Goal: Task Accomplishment & Management: Complete application form

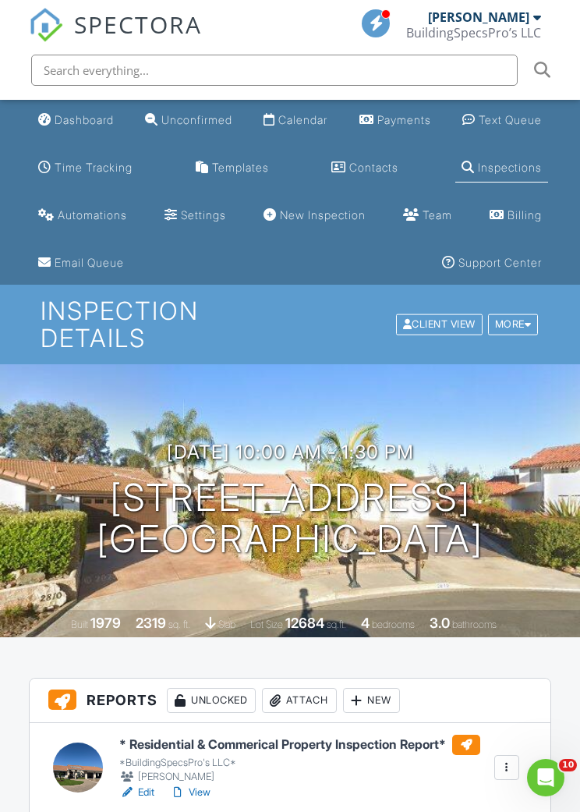
click at [249, 171] on div "Templates" at bounding box center [240, 167] width 57 height 13
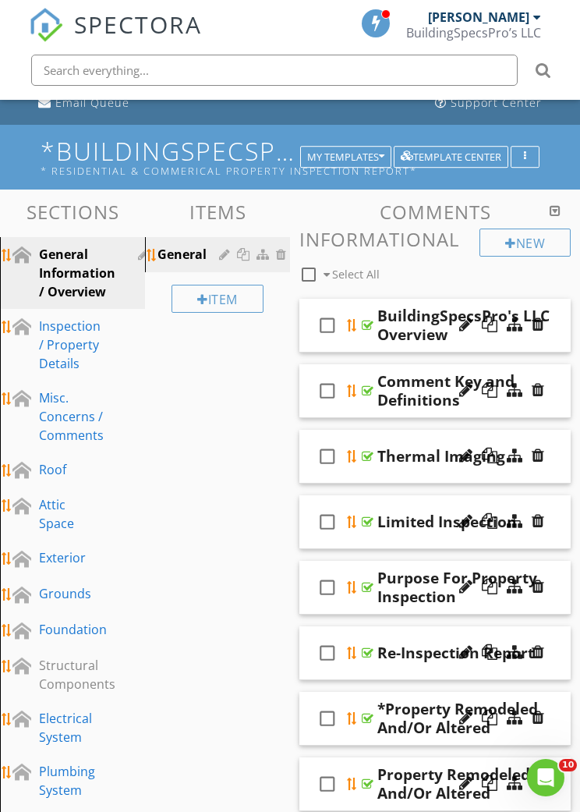
scroll to position [164, 0]
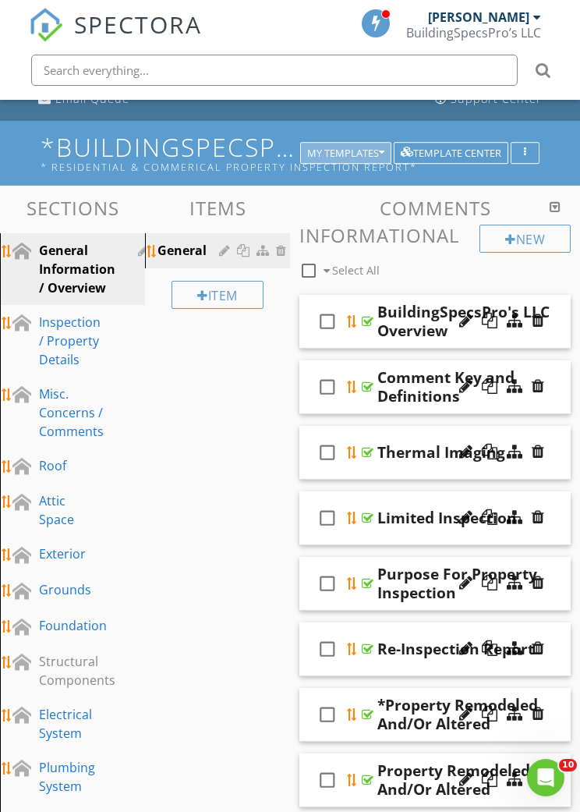
click at [342, 147] on div "My Templates" at bounding box center [345, 152] width 77 height 11
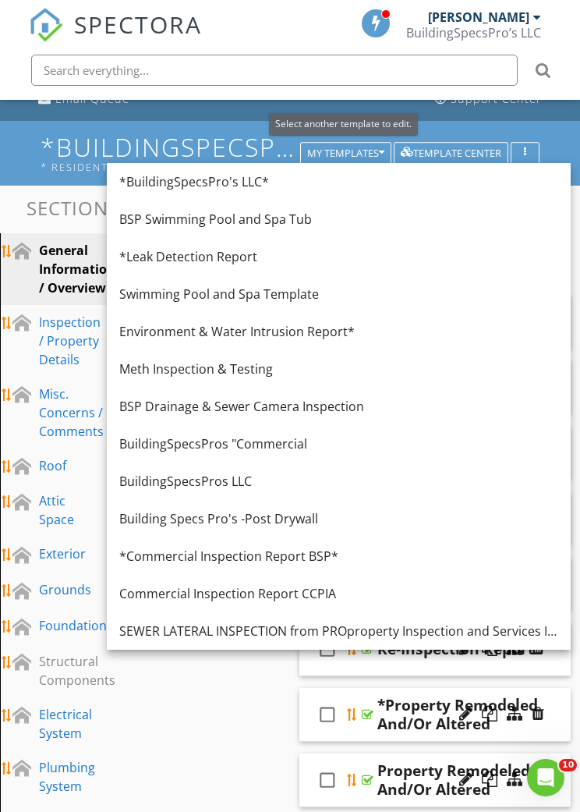
click at [179, 562] on div "*Commercial Inspection Report BSP*" at bounding box center [338, 556] width 439 height 19
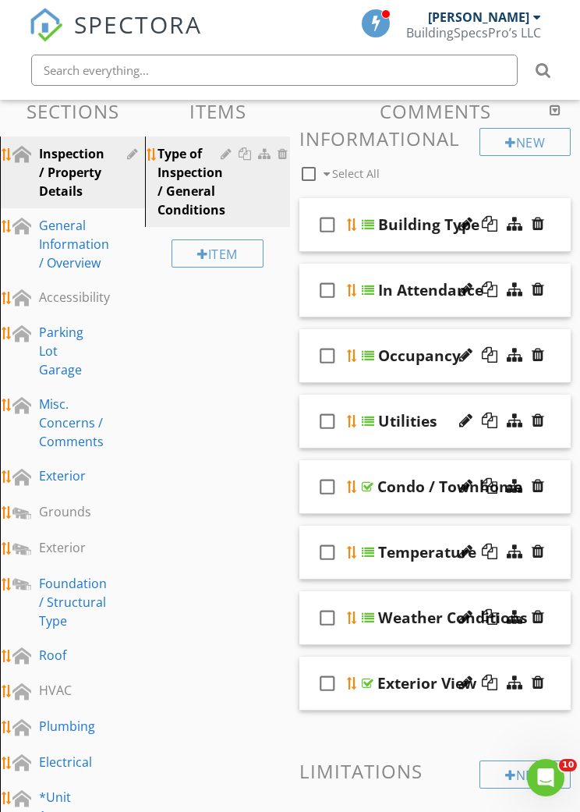
scroll to position [0, 0]
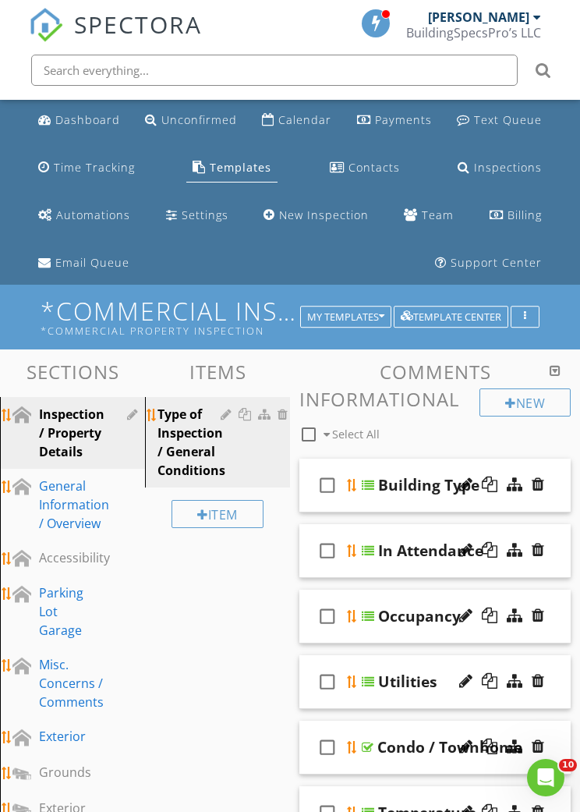
click at [91, 119] on div "Dashboard" at bounding box center [87, 119] width 65 height 15
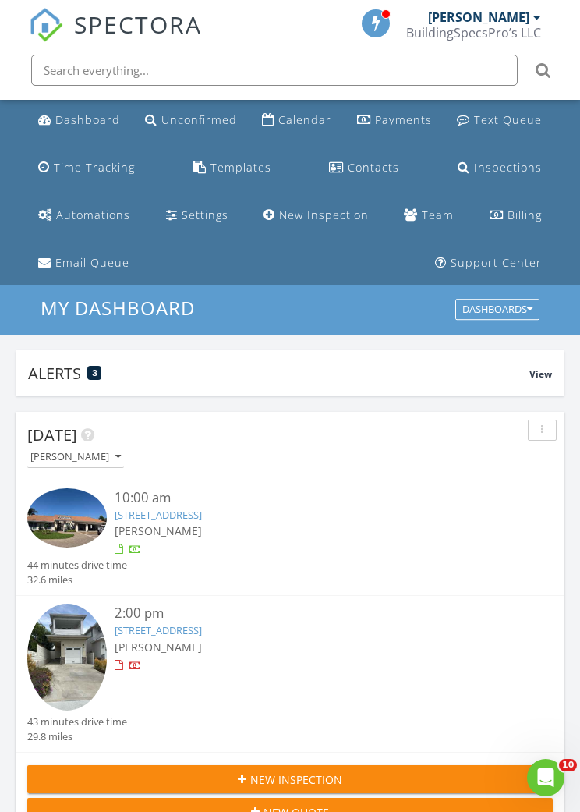
click at [330, 228] on link "New Inspection" at bounding box center [316, 215] width 118 height 29
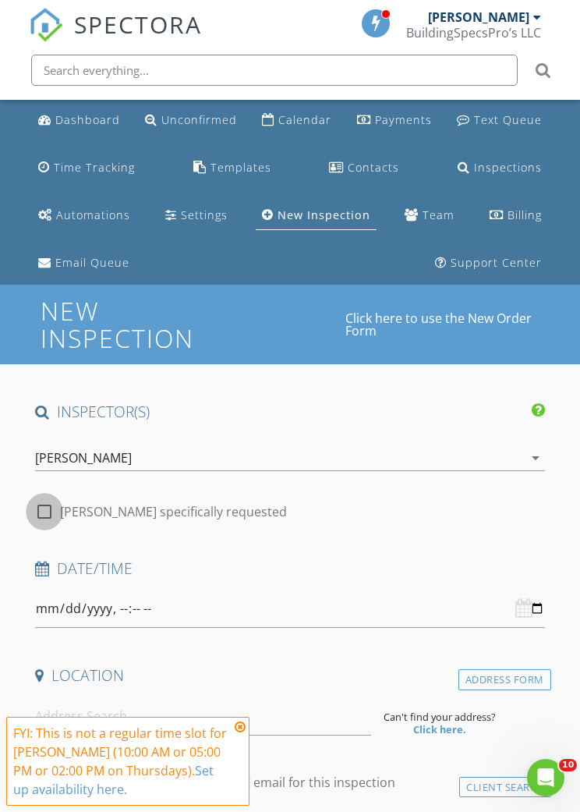
click at [43, 514] on div at bounding box center [44, 511] width 27 height 27
checkbox input "true"
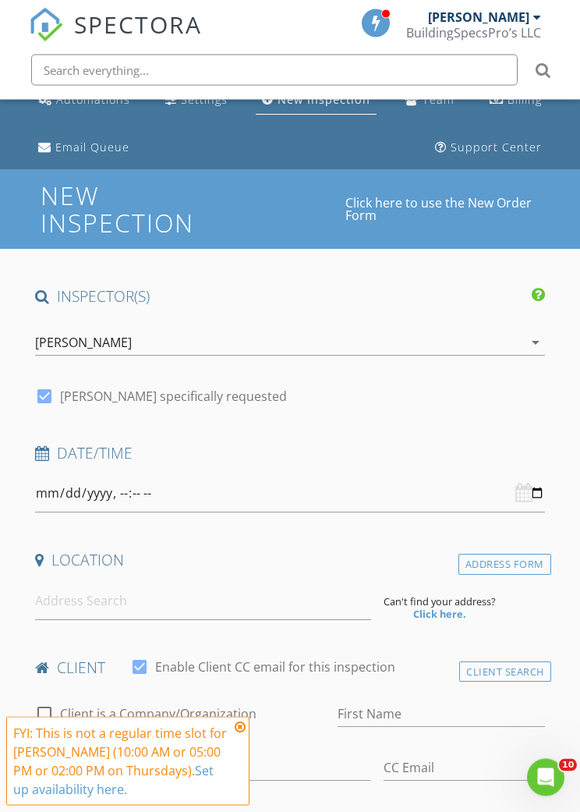
scroll to position [130, 0]
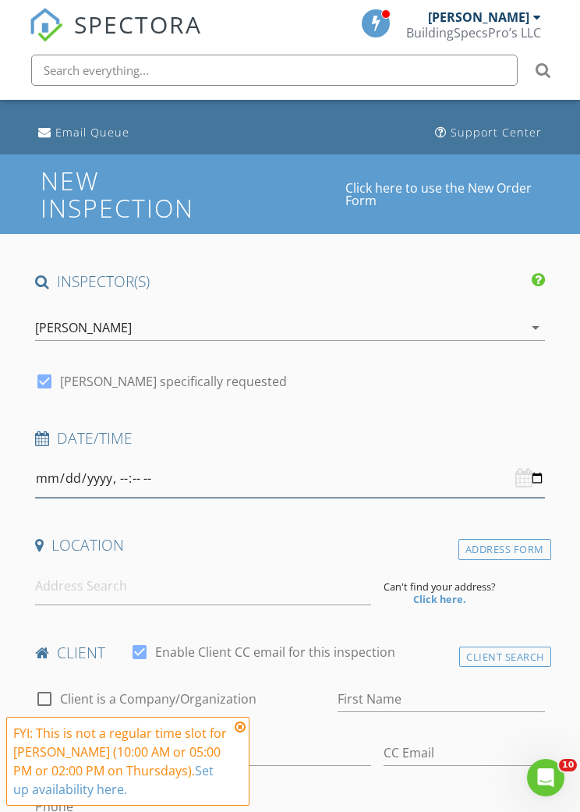
click at [372, 486] on input "datetime-local" at bounding box center [290, 478] width 510 height 38
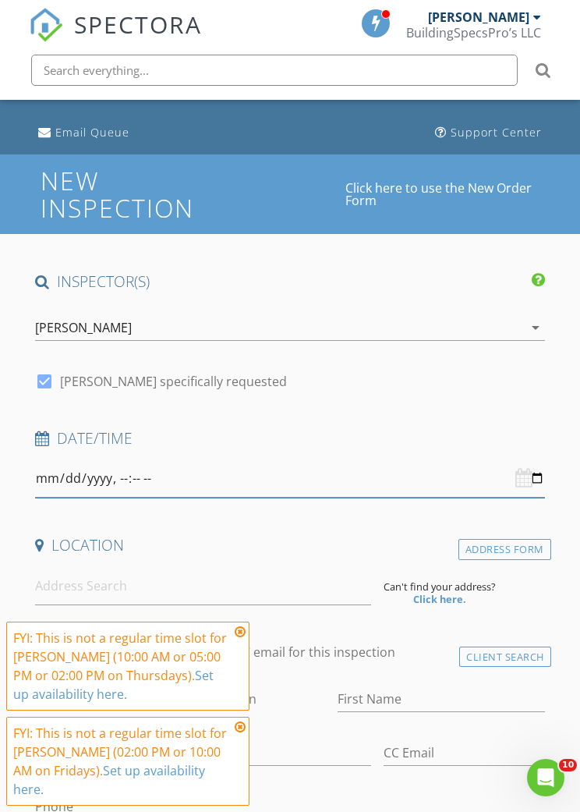
type input "[DATE]T10:00"
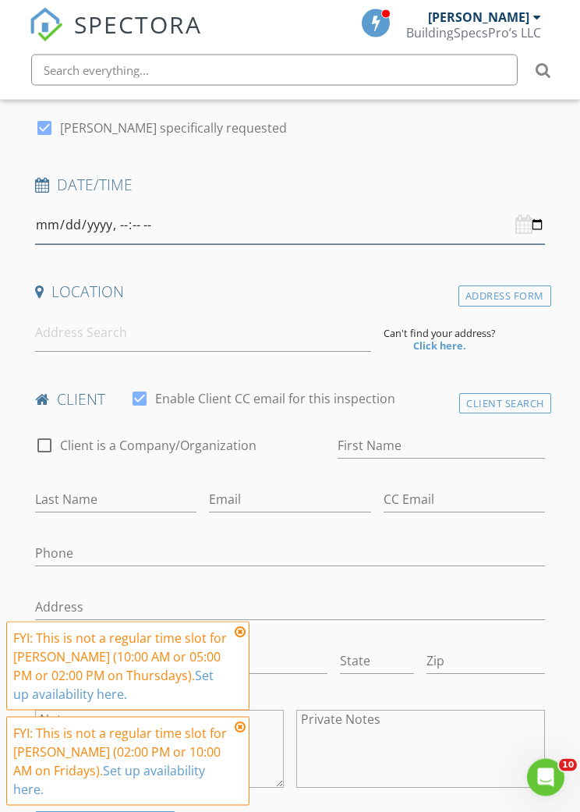
scroll to position [385, 0]
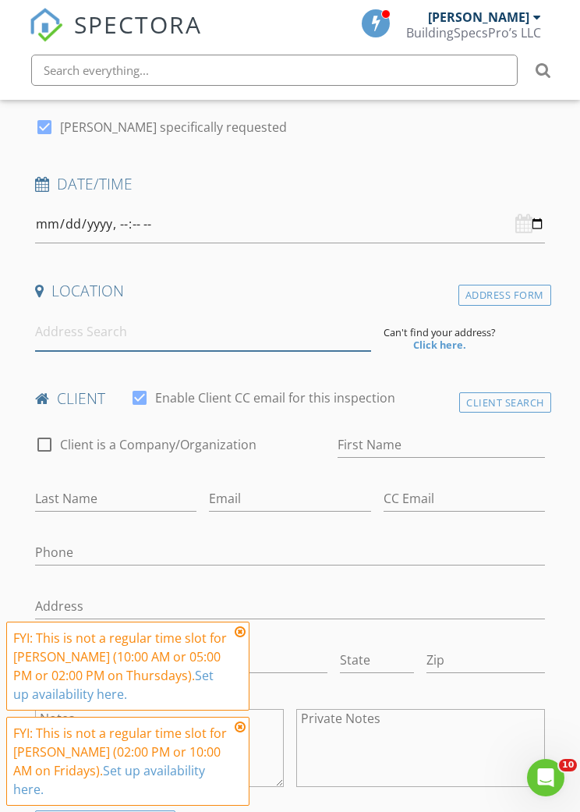
click at [320, 328] on input at bounding box center [202, 332] width 335 height 38
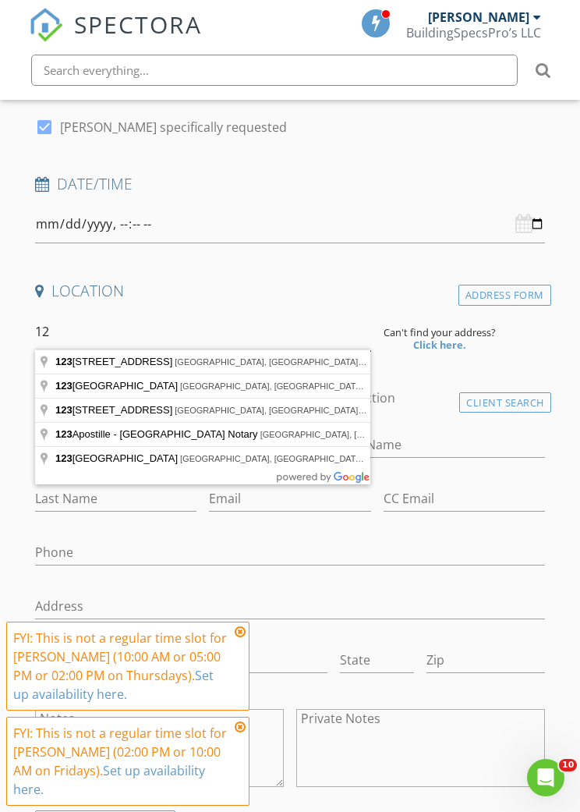
type input "1"
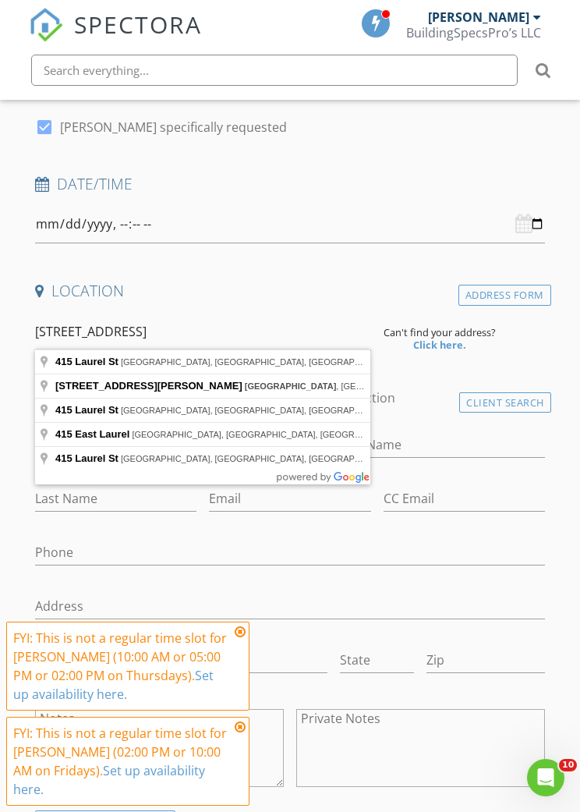
type input "415 Laurel St, San Diego, CA, USA"
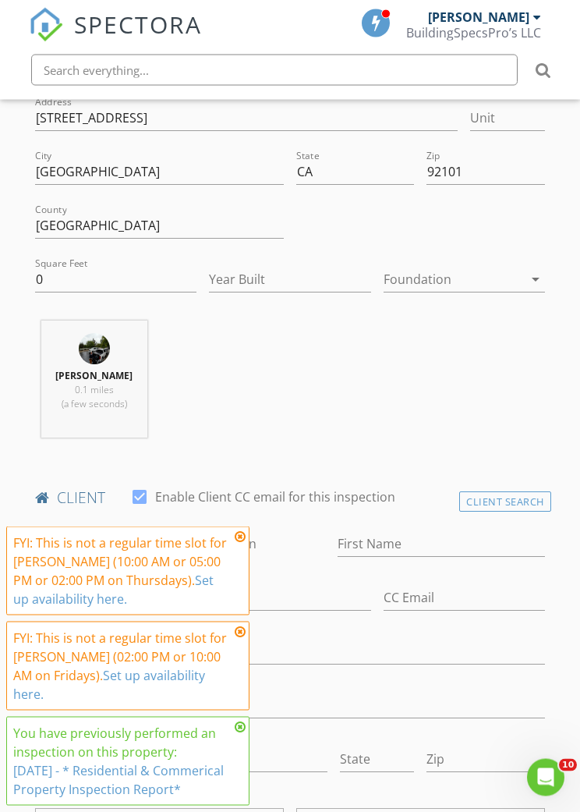
scroll to position [604, 0]
click at [174, 284] on input "0" at bounding box center [115, 280] width 161 height 26
type input "6"
type input "2500"
click at [298, 268] on input "Year Built" at bounding box center [289, 280] width 161 height 26
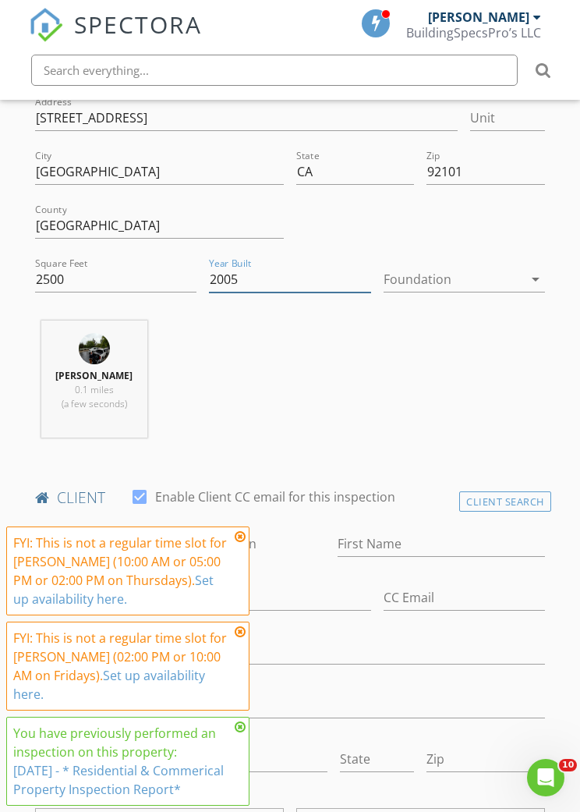
type input "2005"
click at [490, 285] on div at bounding box center [454, 279] width 140 height 25
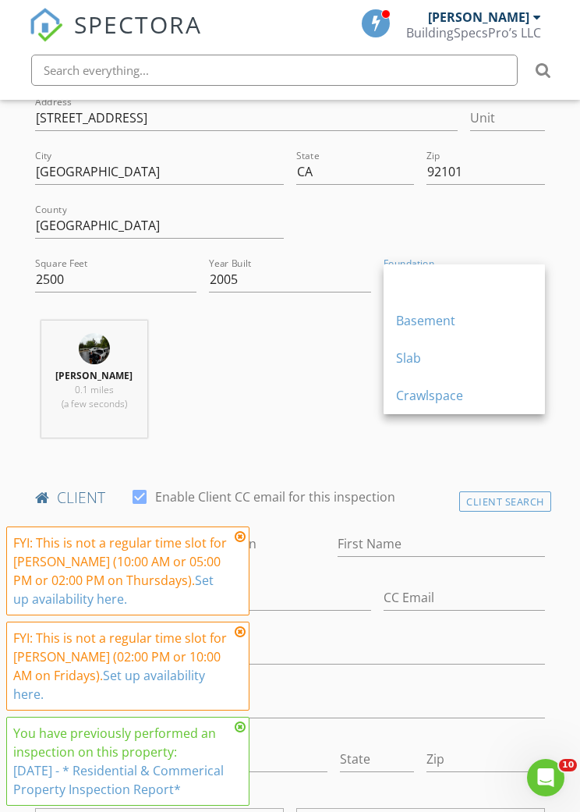
click at [499, 367] on div "Slab" at bounding box center [464, 357] width 136 height 37
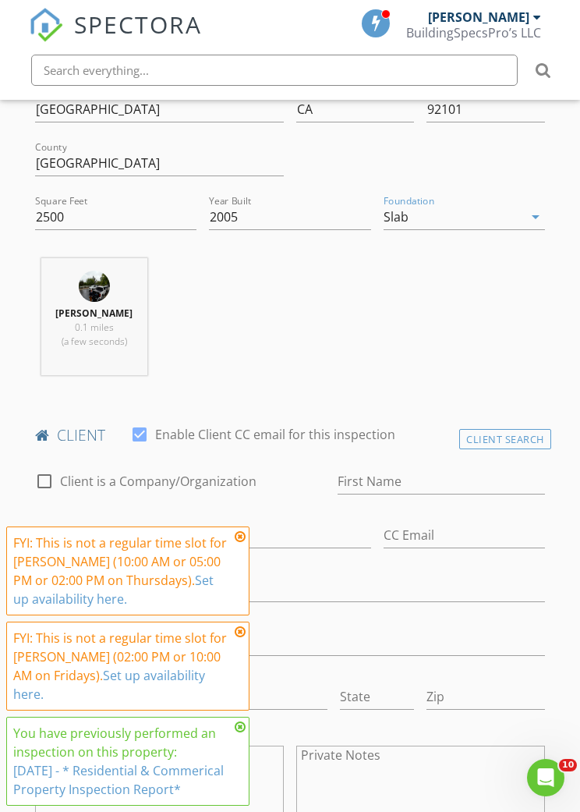
scroll to position [667, 0]
click at [514, 213] on div "Slab" at bounding box center [454, 216] width 140 height 25
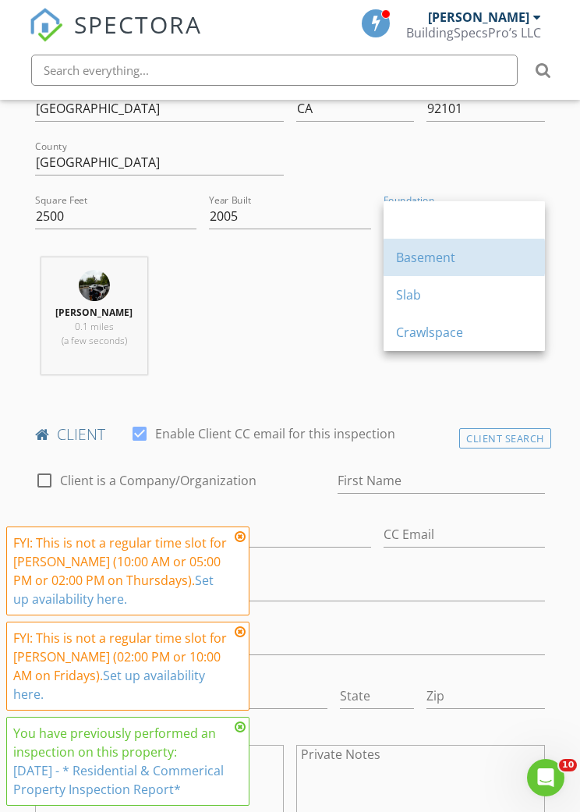
click at [484, 261] on div "Basement" at bounding box center [464, 257] width 136 height 19
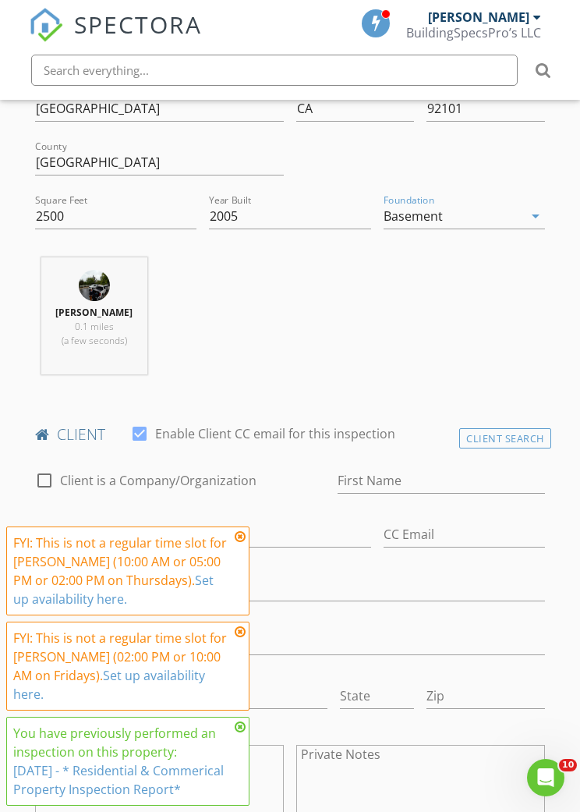
click at [503, 206] on div "Basement" at bounding box center [454, 216] width 140 height 25
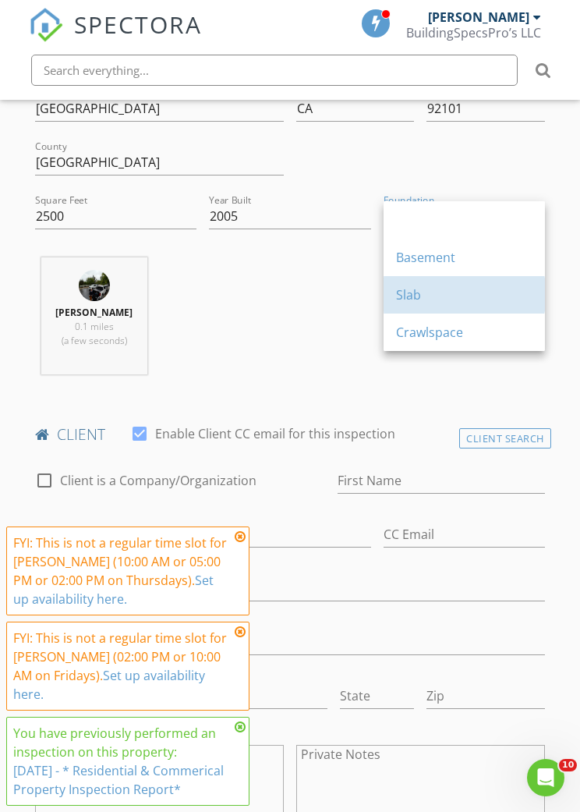
click at [464, 287] on div "Slab" at bounding box center [464, 294] width 136 height 19
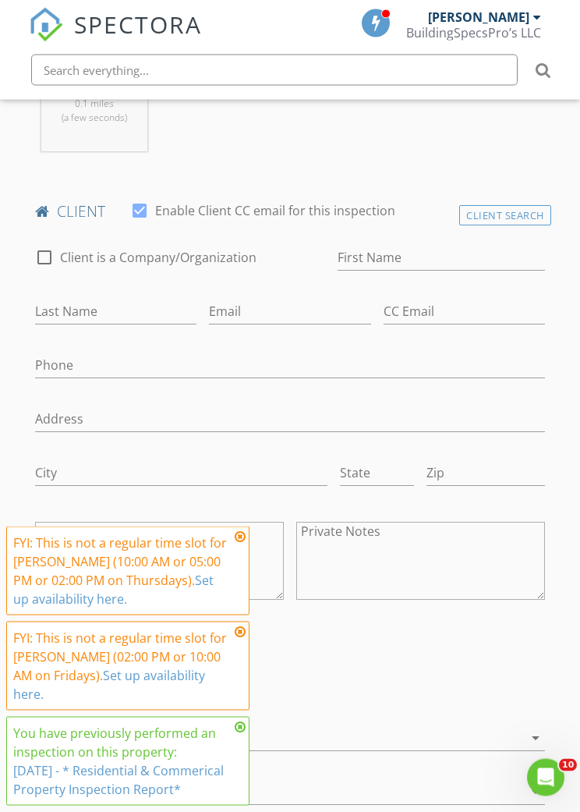
scroll to position [891, 0]
click at [353, 259] on input "First Name" at bounding box center [441, 258] width 207 height 26
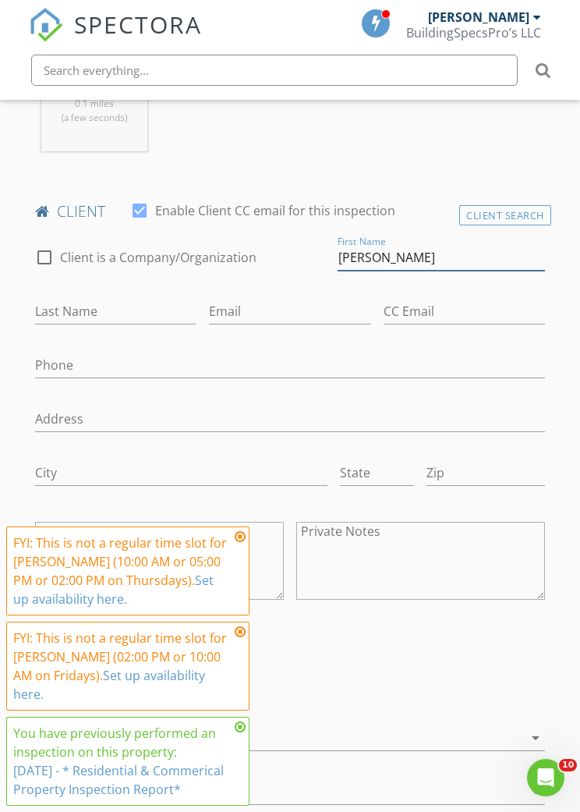
type input "[PERSON_NAME]"
click at [197, 299] on input "Last Name" at bounding box center [115, 312] width 161 height 26
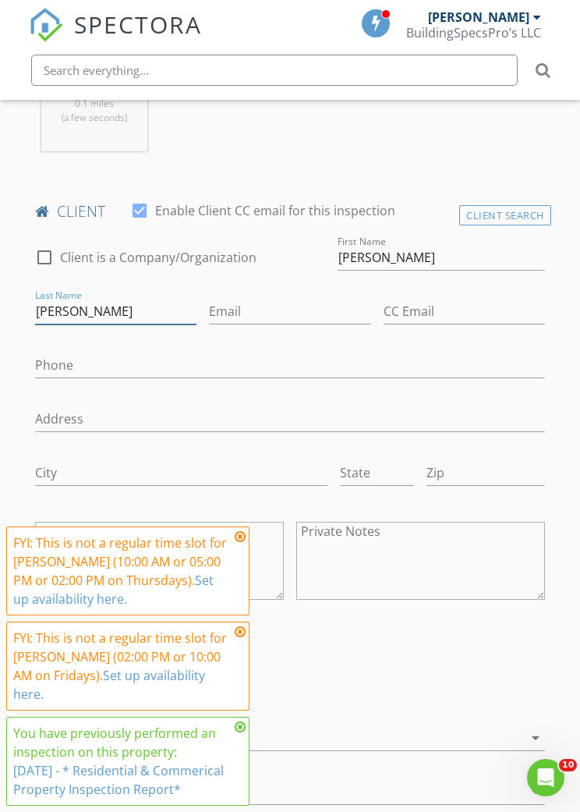
type input "[PERSON_NAME]"
click at [209, 299] on input "Email" at bounding box center [289, 312] width 161 height 26
type input "C"
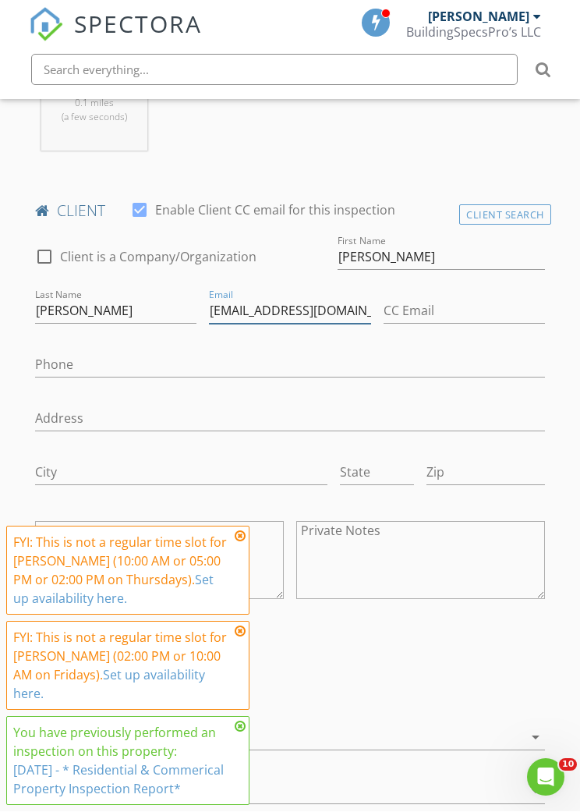
type input "[EMAIL_ADDRESS][DOMAIN_NAME]"
click at [384, 308] on input "CC Email" at bounding box center [464, 312] width 161 height 26
click at [493, 347] on div "Phone" at bounding box center [290, 372] width 510 height 51
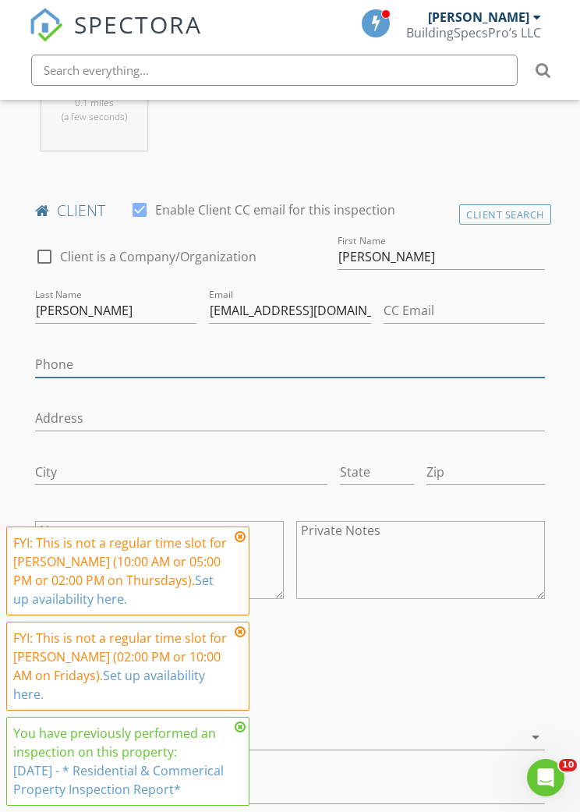
click at [442, 352] on input "Phone" at bounding box center [290, 365] width 510 height 26
click at [384, 298] on input "CC Email" at bounding box center [464, 311] width 161 height 26
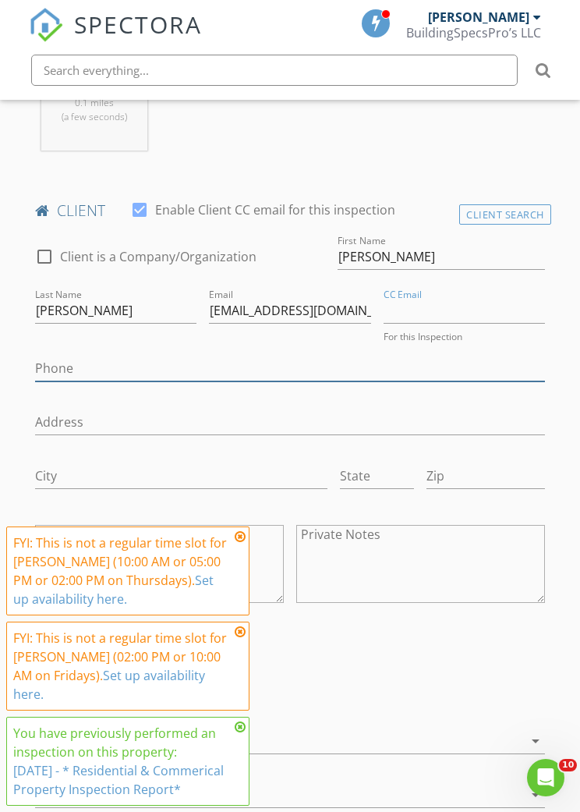
click at [483, 356] on input "Phone" at bounding box center [290, 369] width 510 height 26
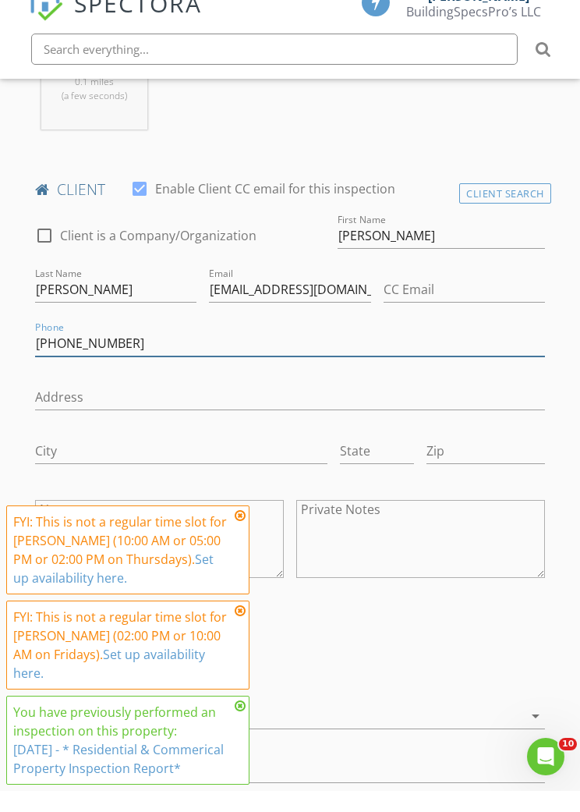
type input "[PHONE_NUMBER]"
click at [487, 396] on div "Address" at bounding box center [290, 421] width 510 height 51
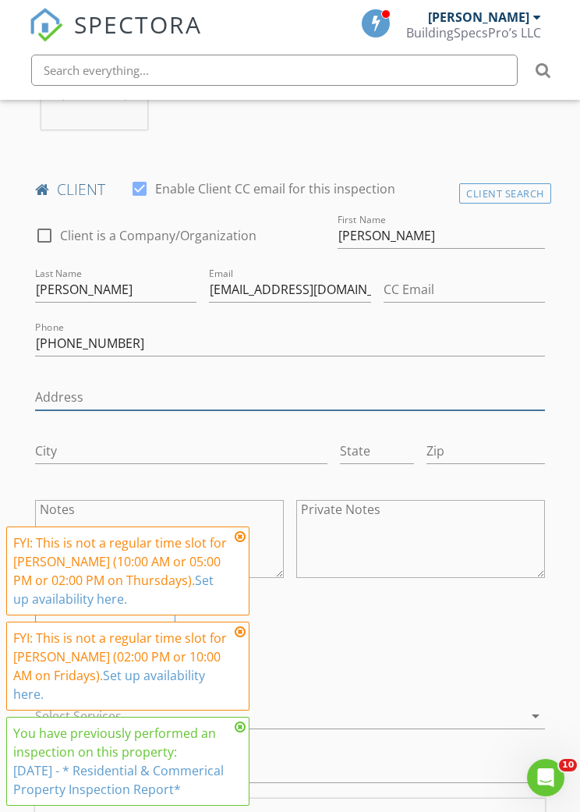
click at [442, 385] on input "Address" at bounding box center [290, 398] width 510 height 26
type input "143 Central 8th St."
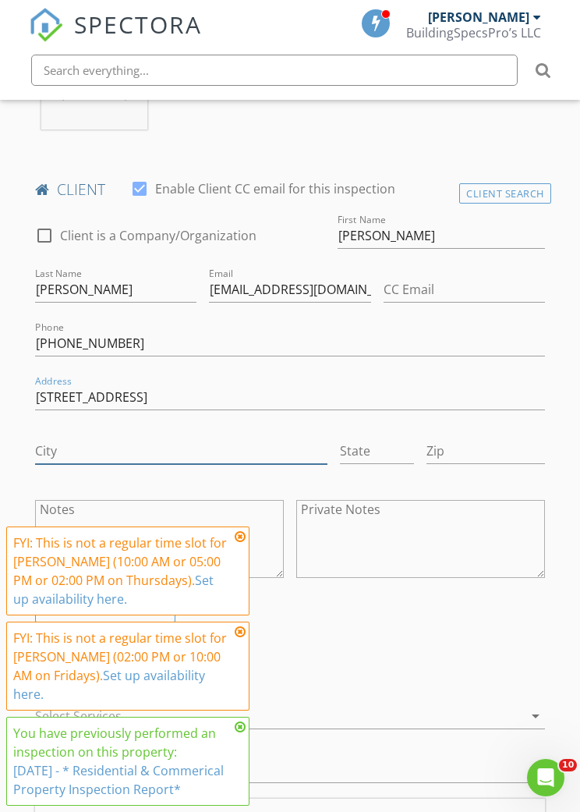
click at [92, 438] on input "City" at bounding box center [181, 451] width 292 height 26
click at [358, 182] on label "Enable Client CC email for this inspection" at bounding box center [275, 189] width 240 height 16
checkbox input "false"
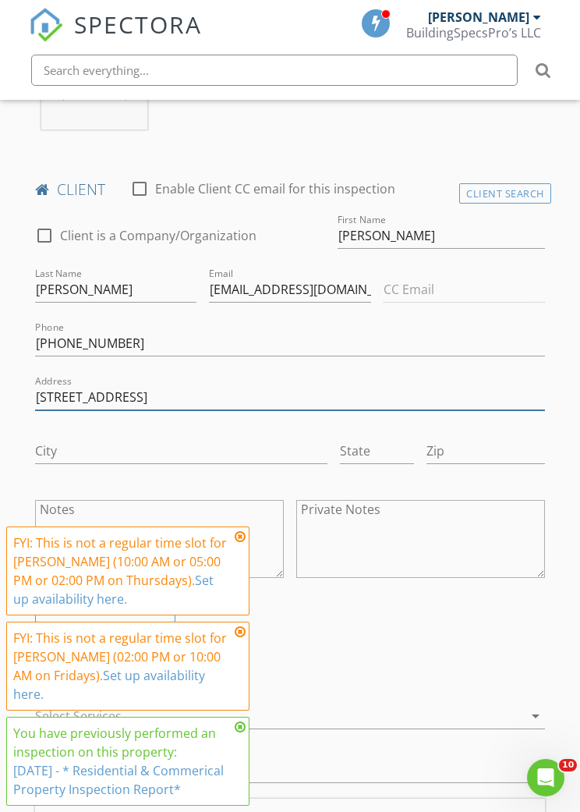
click at [150, 385] on input "143 Central 8th St." at bounding box center [290, 398] width 510 height 26
type input "1"
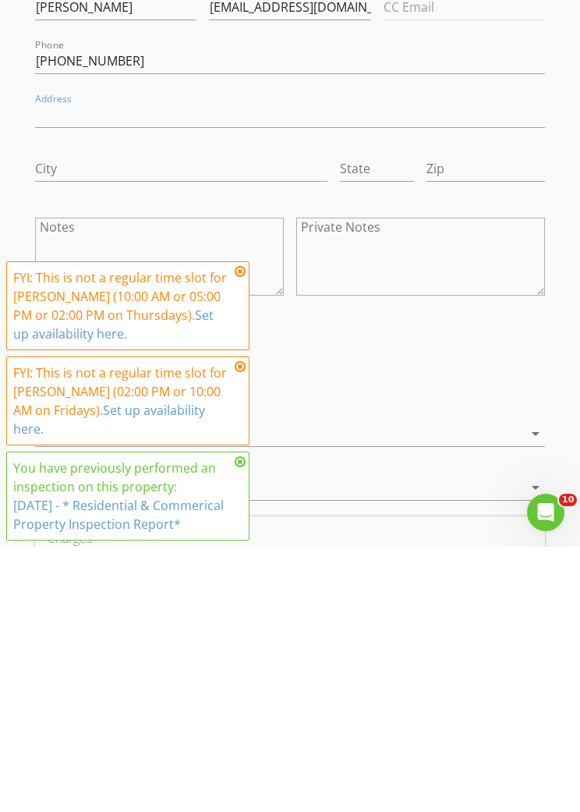
click at [430, 309] on div "INSPECTOR(S) check_box John Bowley PRIMARY John Bowley arrow_drop_down check_bo…" at bounding box center [290, 825] width 523 height 2706
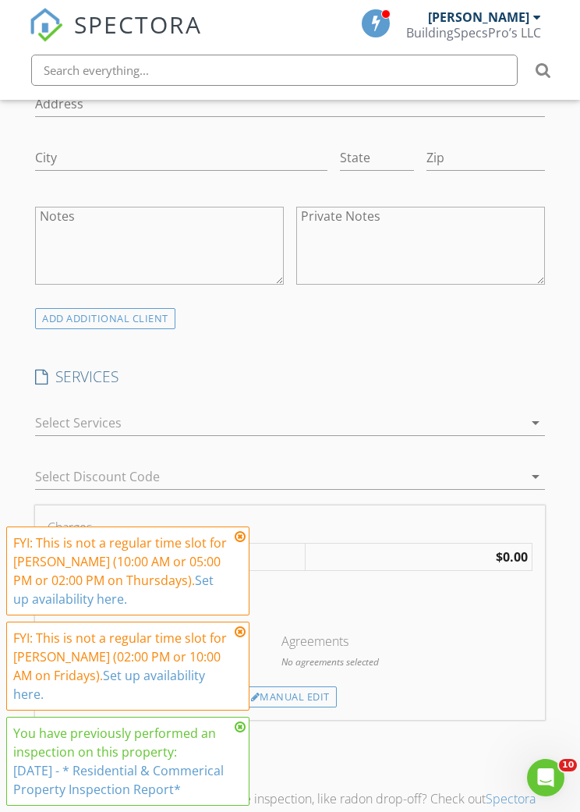
scroll to position [1211, 0]
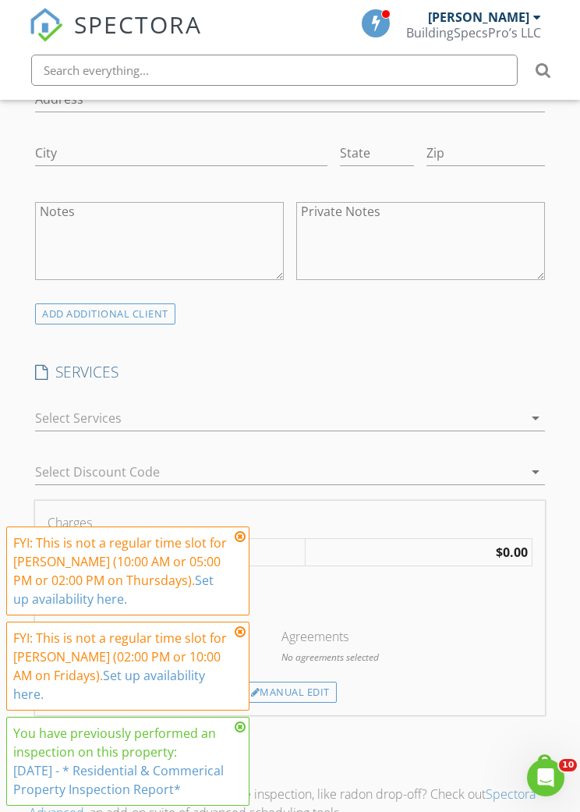
click at [240, 543] on icon at bounding box center [240, 536] width 11 height 12
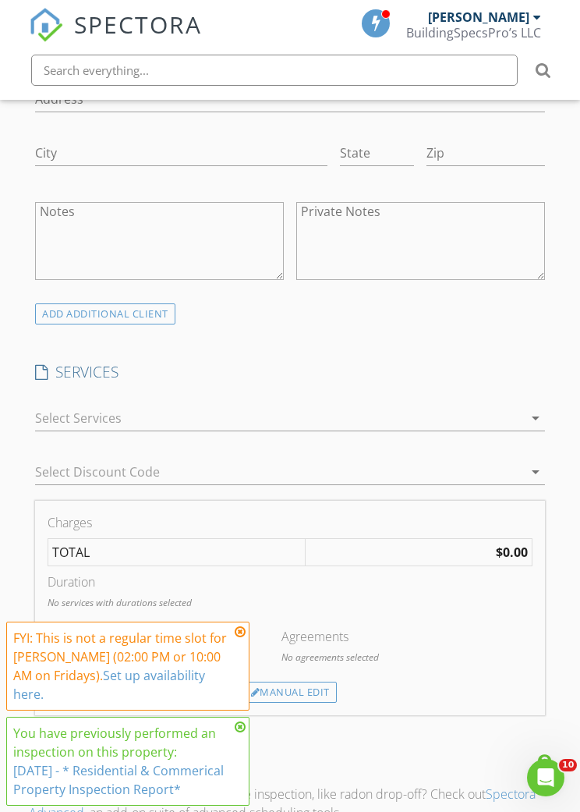
click at [239, 672] on div "FYI: This is not a regular time slot for John Bowley (02:00 PM or 10:00 AM on F…" at bounding box center [127, 666] width 229 height 75
click at [235, 750] on div "You have previously performed an inspection on this property: 7/21/2025 - * Res…" at bounding box center [127, 761] width 229 height 75
click at [236, 733] on icon at bounding box center [240, 727] width 11 height 12
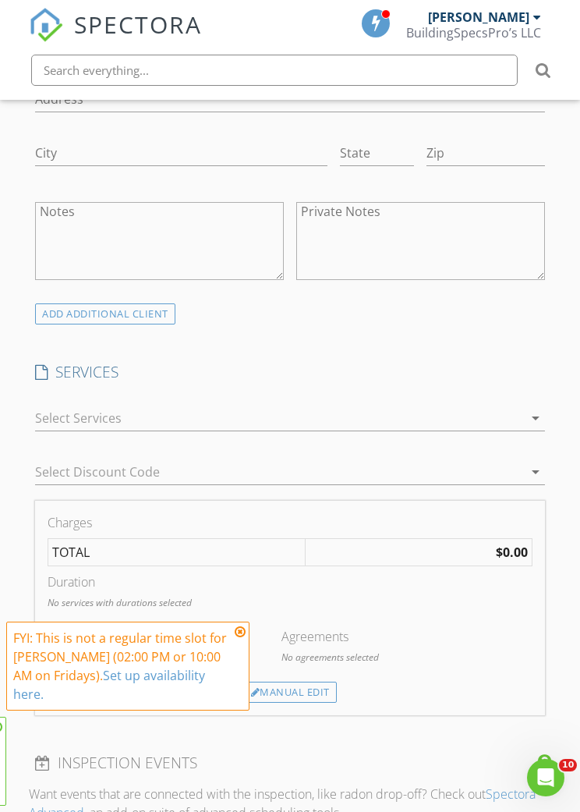
click at [243, 735] on span "FYI: This is not a regular time slot for John Bowley (10:00 AM or 05:00 PM or 0…" at bounding box center [127, 714] width 243 height 184
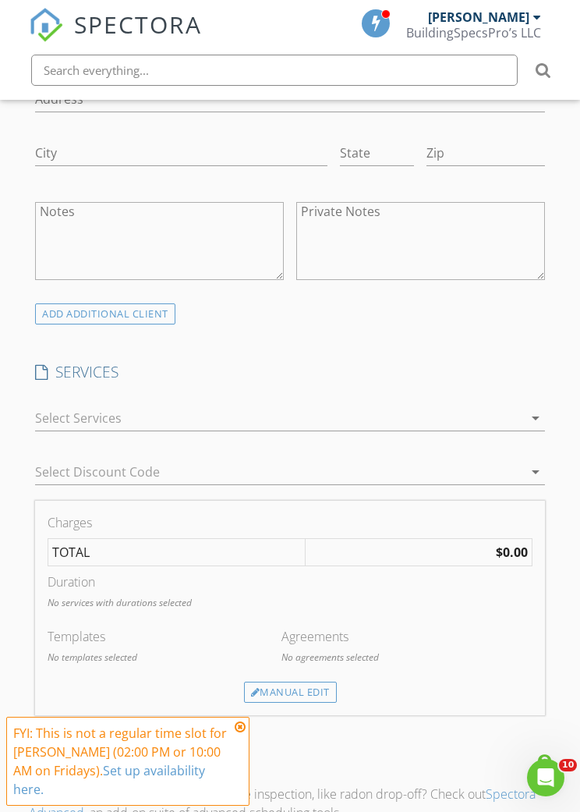
click at [240, 669] on div "INSPECTOR(S) check_box John Bowley PRIMARY John Bowley arrow_drop_down check_bo…" at bounding box center [290, 544] width 523 height 2706
click at [236, 733] on icon at bounding box center [240, 727] width 11 height 12
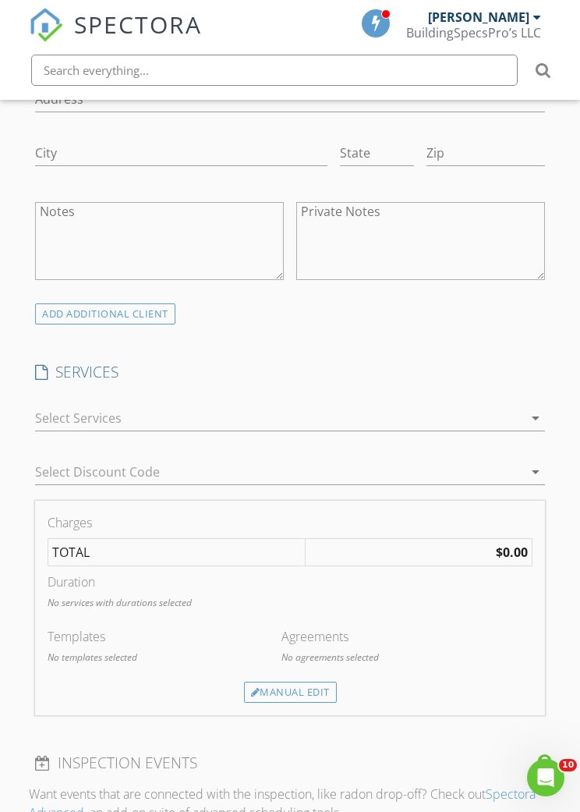
click at [126, 406] on div at bounding box center [279, 418] width 488 height 25
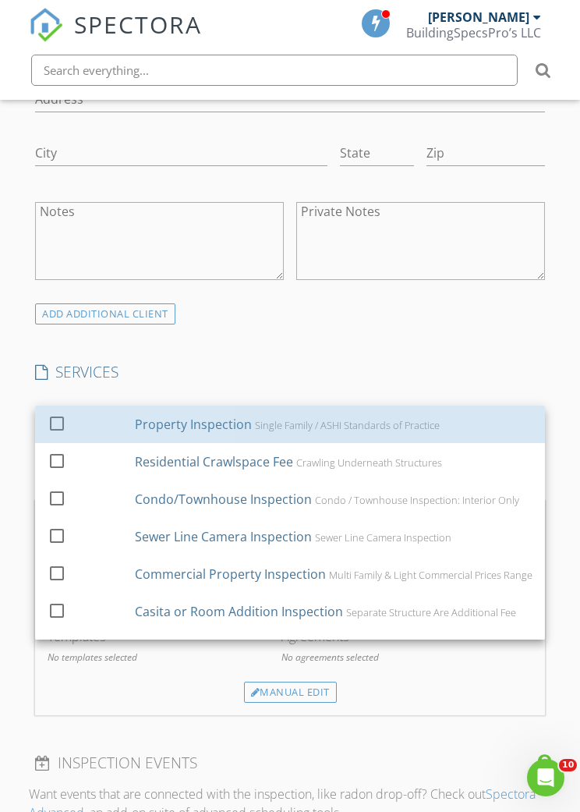
click at [153, 415] on div "Property Inspection" at bounding box center [193, 424] width 117 height 19
checkbox input "true"
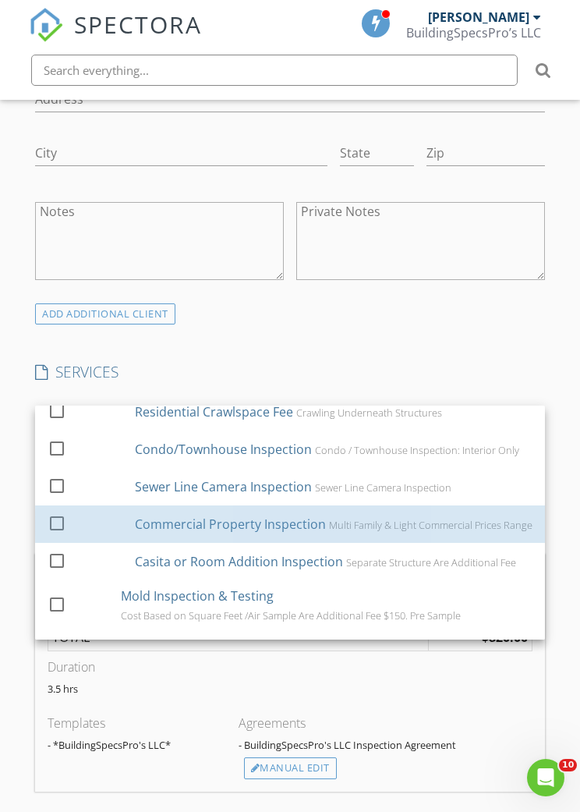
scroll to position [55, 0]
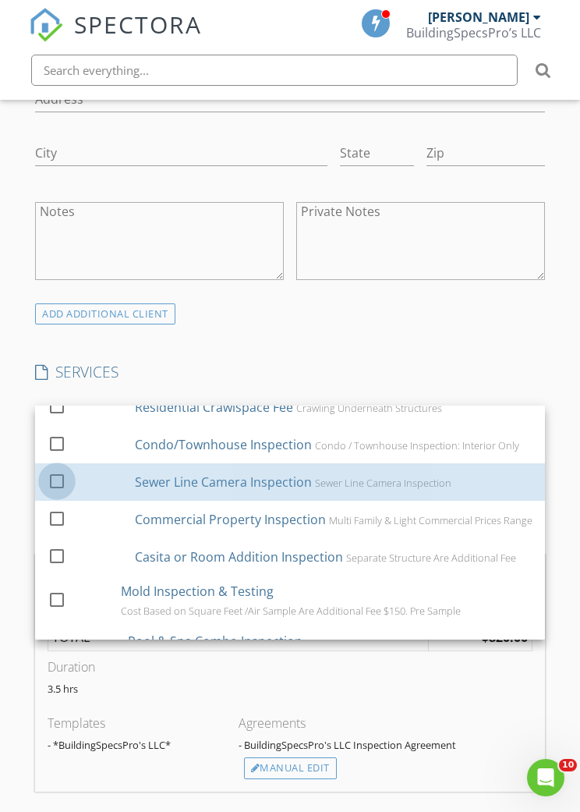
click at [61, 468] on div at bounding box center [57, 481] width 27 height 27
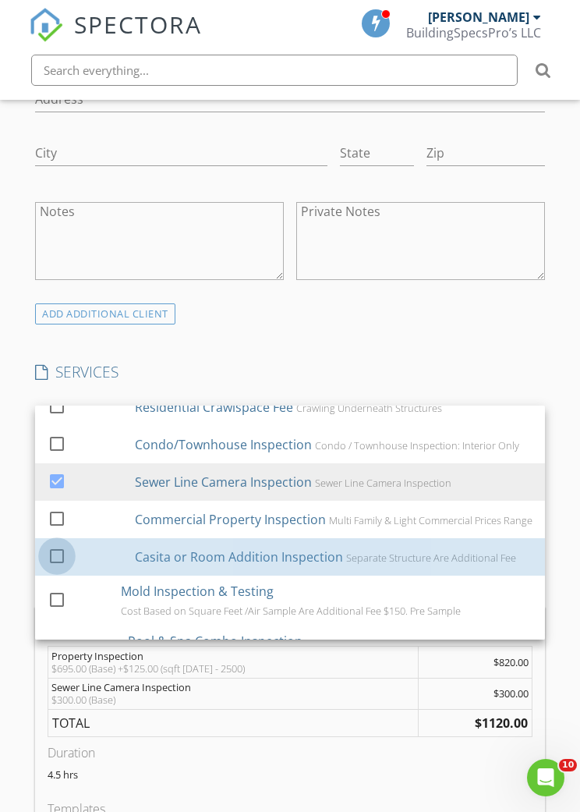
click at [52, 543] on div at bounding box center [57, 556] width 27 height 27
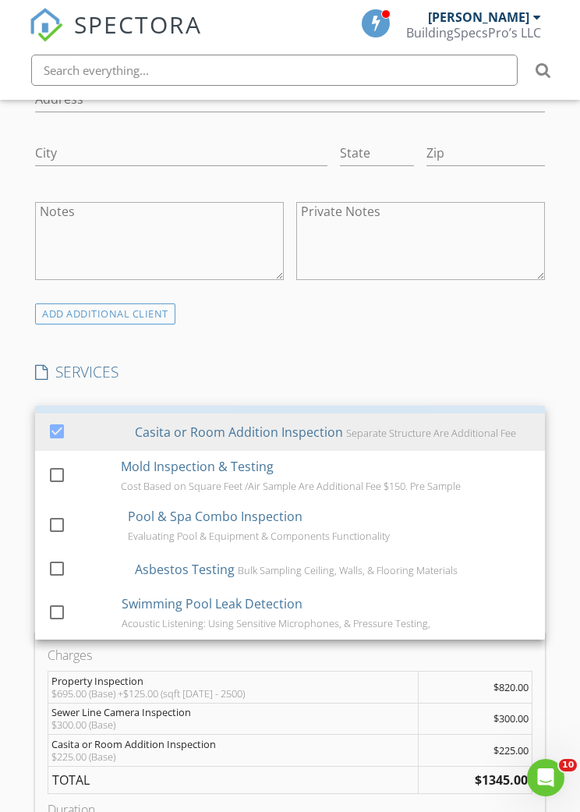
scroll to position [194, 0]
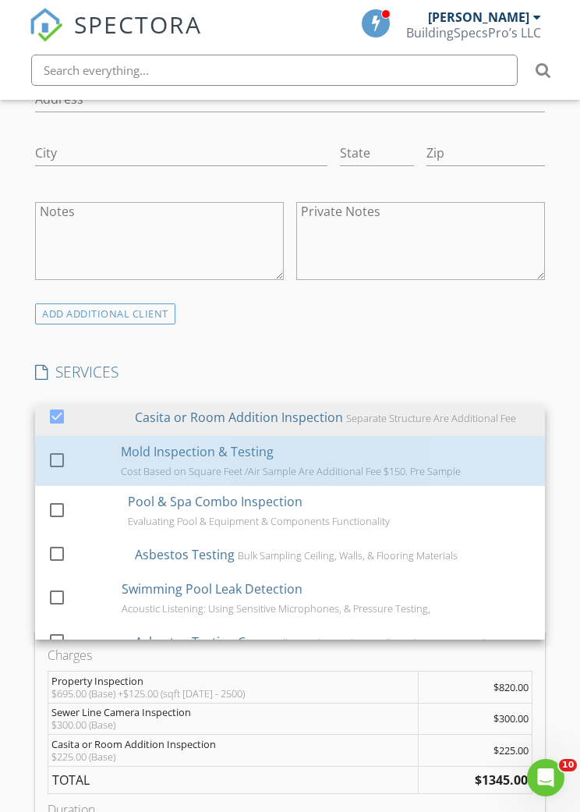
click at [41, 436] on link "check_box_outline_blank Mold Inspection & Testing Cost Based on Square Feet /Ai…" at bounding box center [290, 461] width 510 height 50
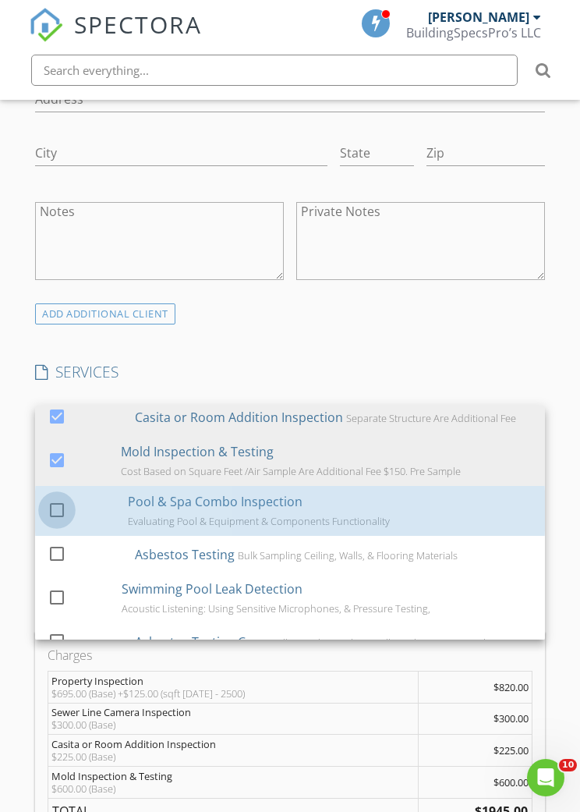
click at [54, 497] on div at bounding box center [57, 510] width 27 height 27
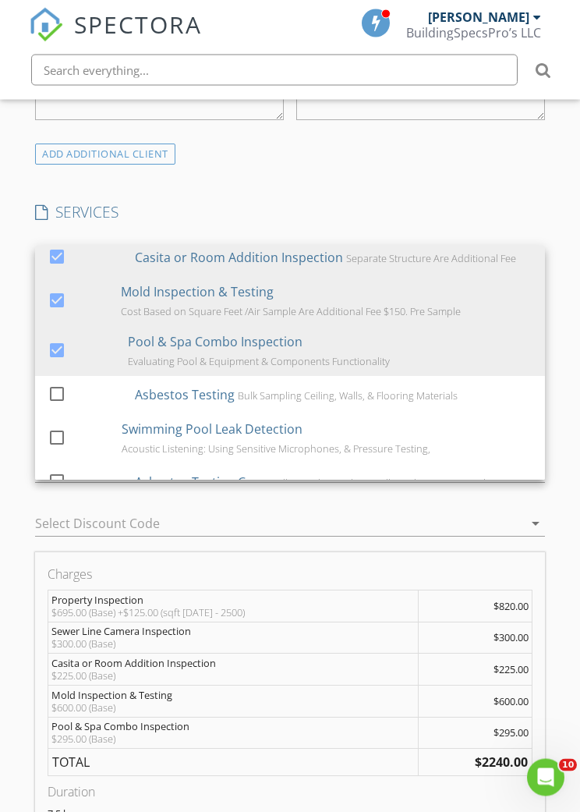
scroll to position [1370, 0]
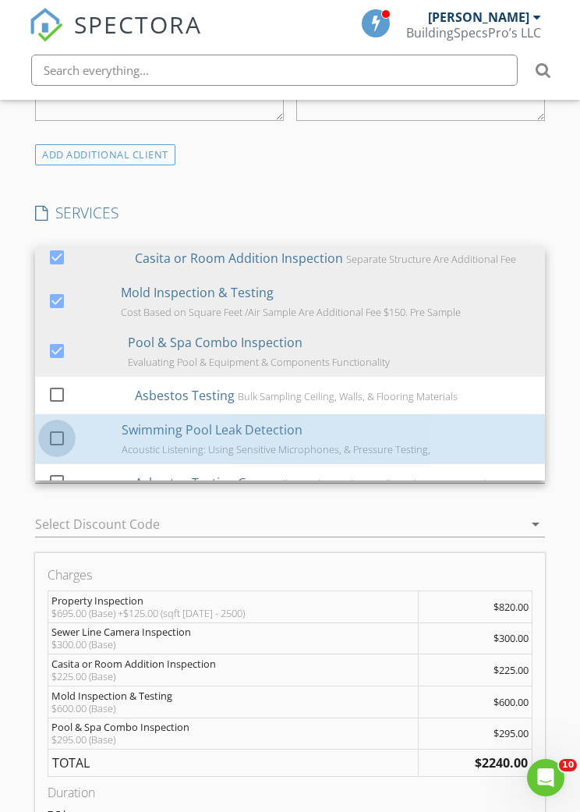
click at [56, 425] on div at bounding box center [57, 438] width 27 height 27
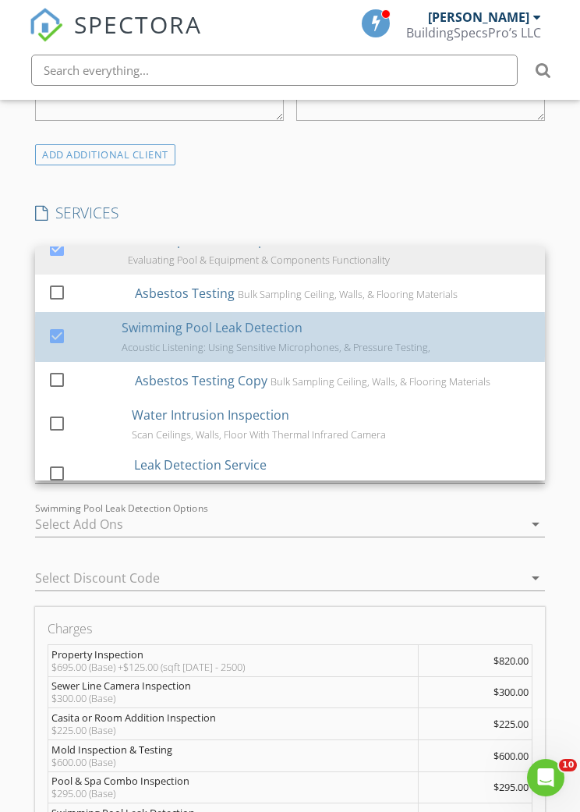
scroll to position [297, 0]
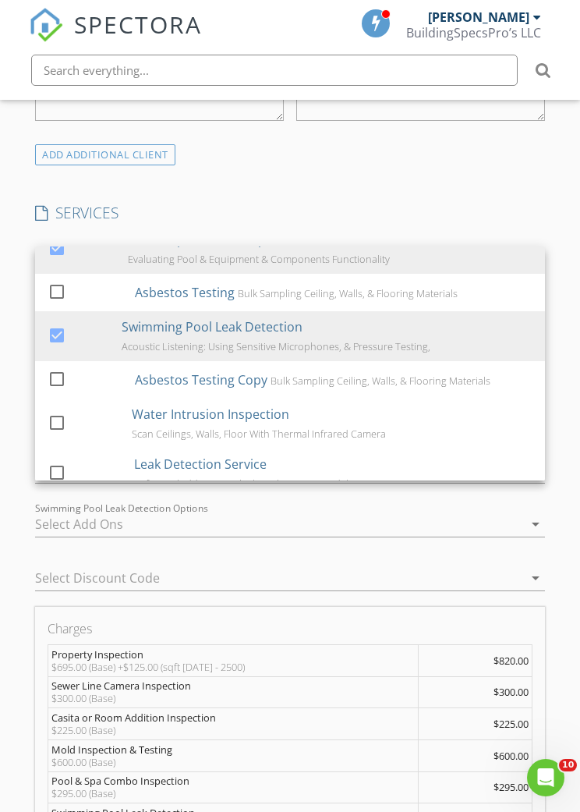
click at [51, 366] on div at bounding box center [57, 379] width 27 height 27
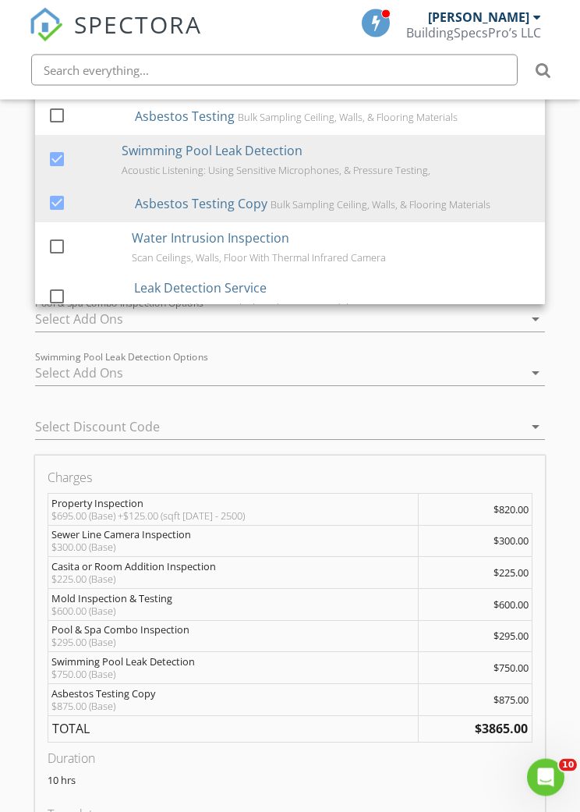
scroll to position [1537, 0]
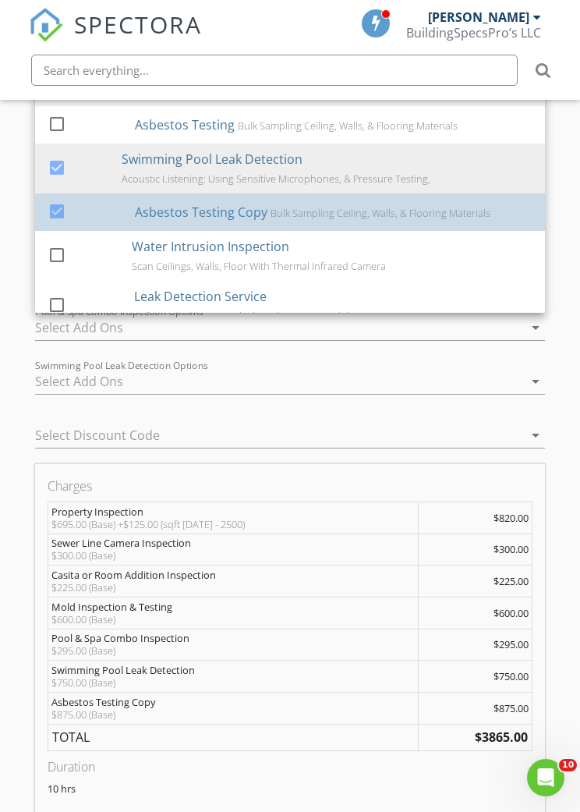
click at [73, 193] on link "check_box Asbestos Testing Copy Bulk Sampling Ceiling, Walls, & Flooring Materi…" at bounding box center [290, 211] width 510 height 37
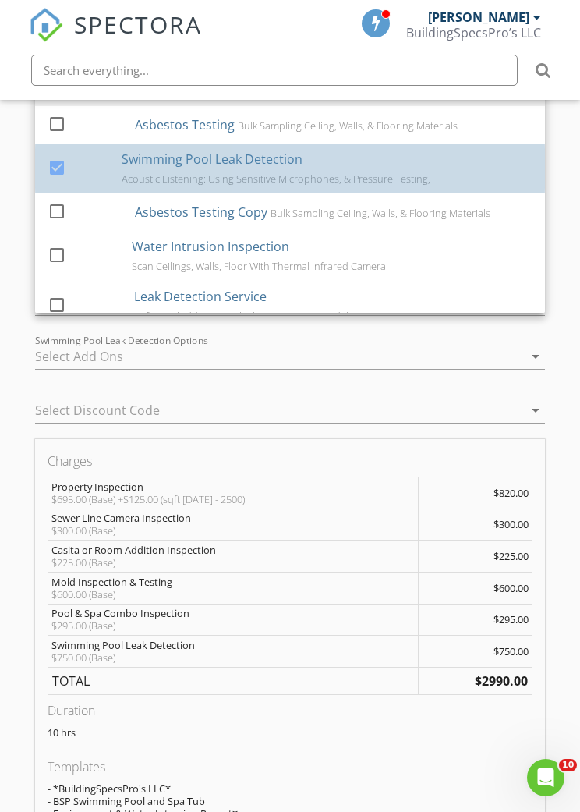
click at [63, 144] on div "check_box Swimming Pool Leak Detection Acoustic Listening: Using Sensitive Micr…" at bounding box center [290, 169] width 485 height 50
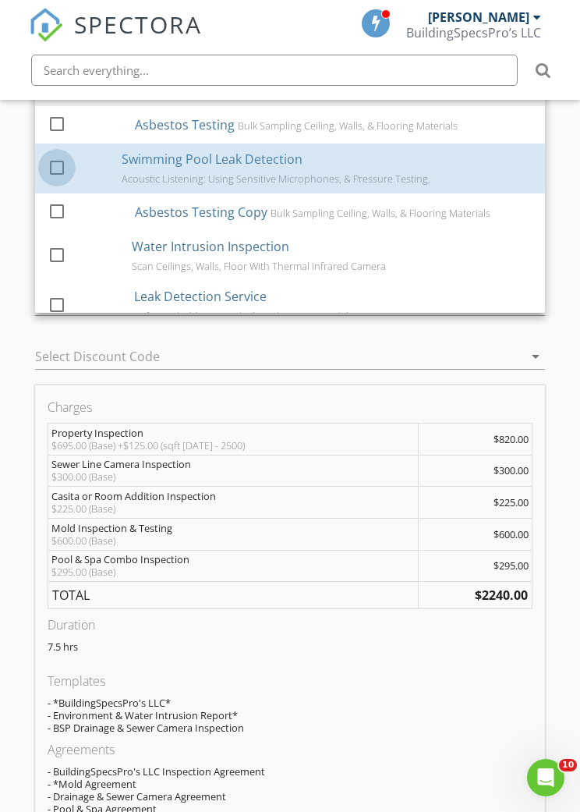
click at [69, 154] on div at bounding box center [57, 167] width 27 height 27
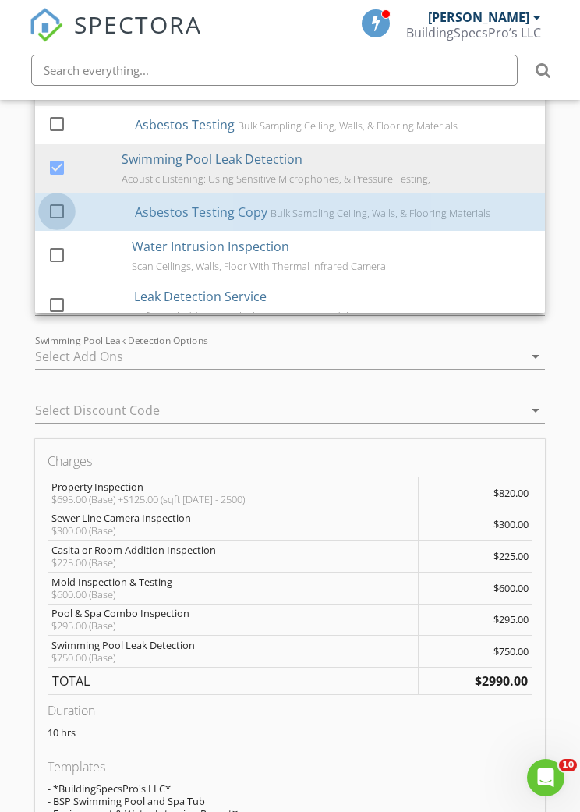
click at [54, 198] on div at bounding box center [57, 211] width 27 height 27
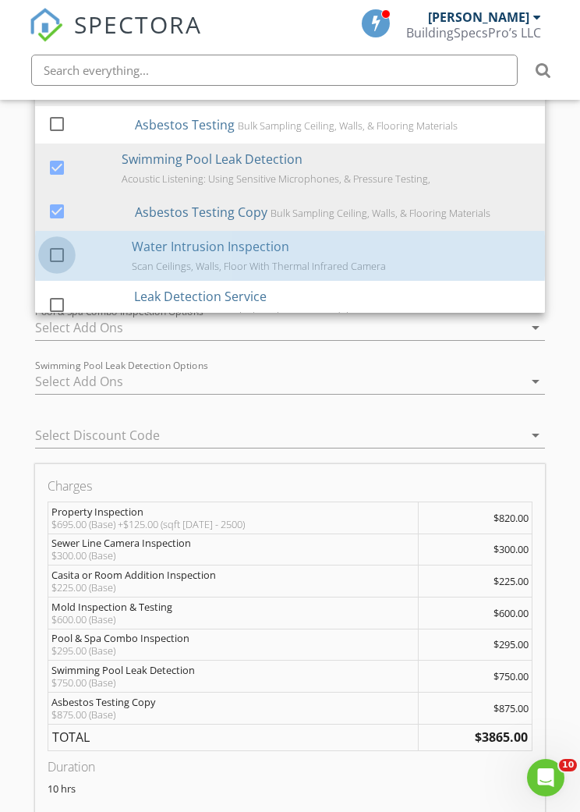
click at [57, 242] on div at bounding box center [57, 255] width 27 height 27
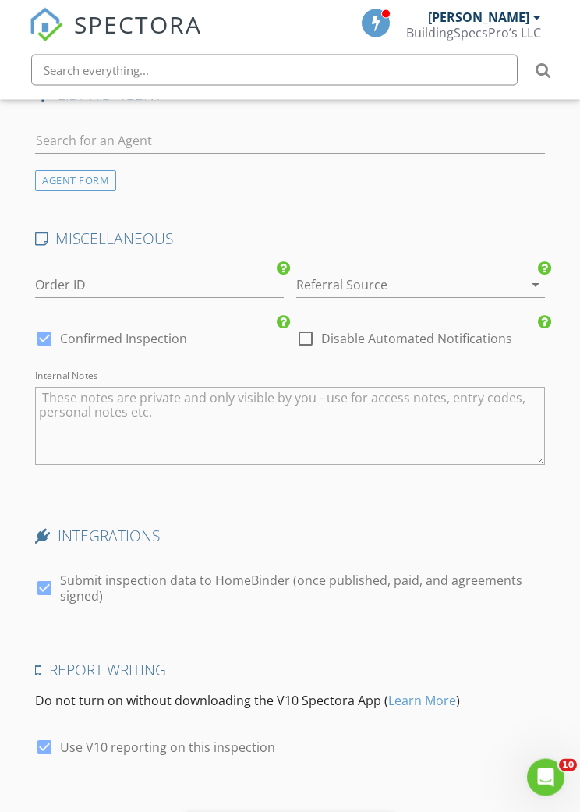
scroll to position [3011, 0]
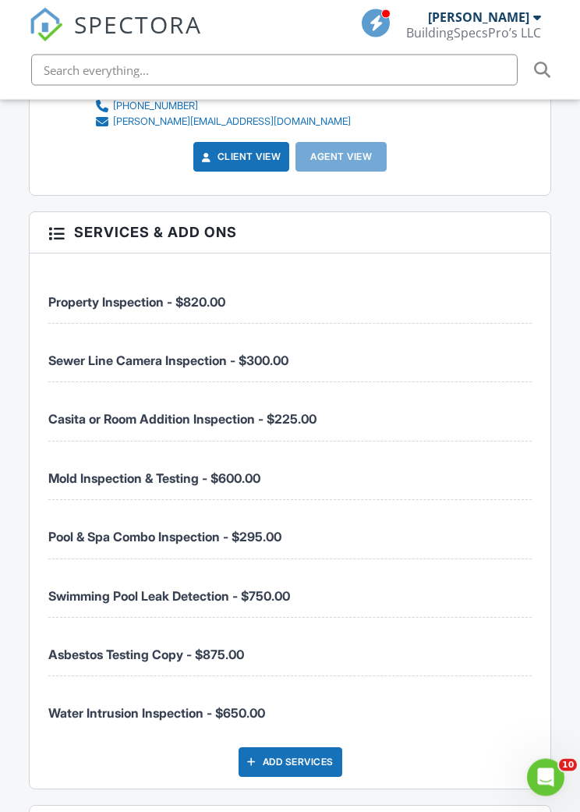
scroll to position [2535, 0]
